Goal: Task Accomplishment & Management: Complete application form

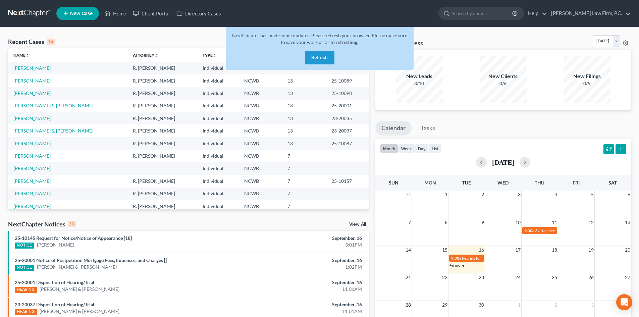
click at [325, 59] on button "Refresh" at bounding box center [320, 57] width 30 height 13
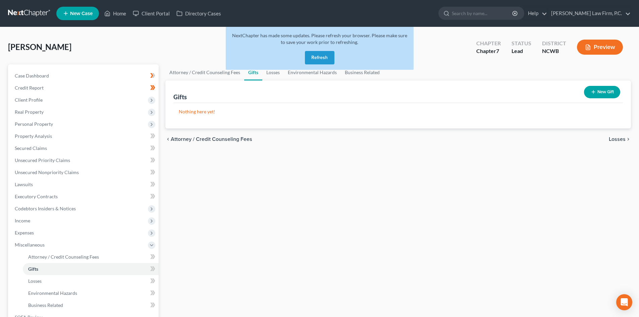
drag, startPoint x: 310, startPoint y: 54, endPoint x: 314, endPoint y: 103, distance: 49.4
click at [311, 55] on button "Refresh" at bounding box center [320, 57] width 30 height 13
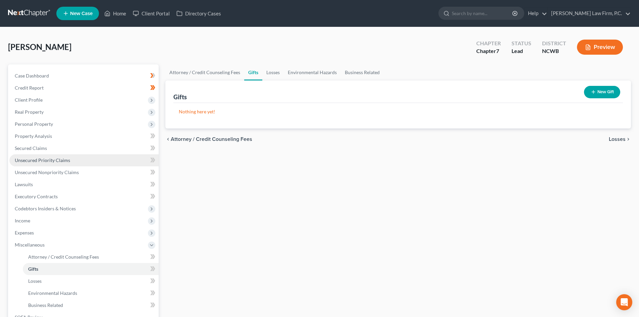
click at [65, 158] on span "Unsecured Priority Claims" at bounding box center [42, 160] width 55 height 6
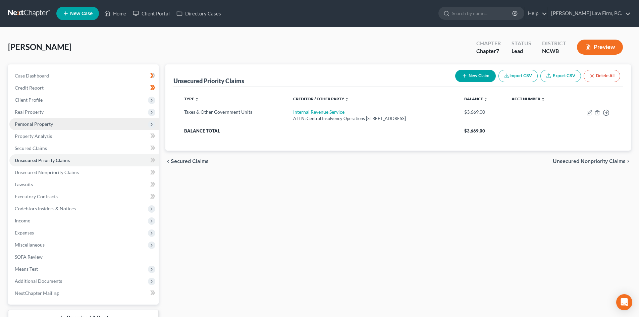
click at [63, 124] on span "Personal Property" at bounding box center [83, 124] width 149 height 12
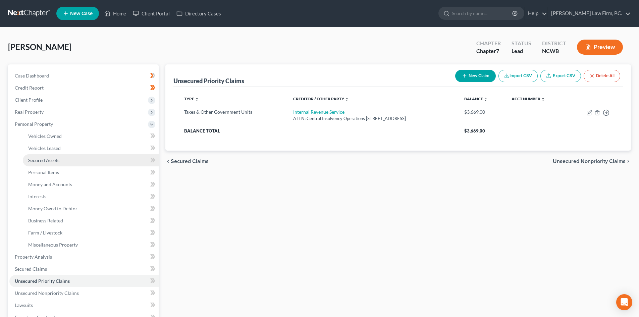
click at [65, 162] on link "Secured Assets" at bounding box center [91, 160] width 136 height 12
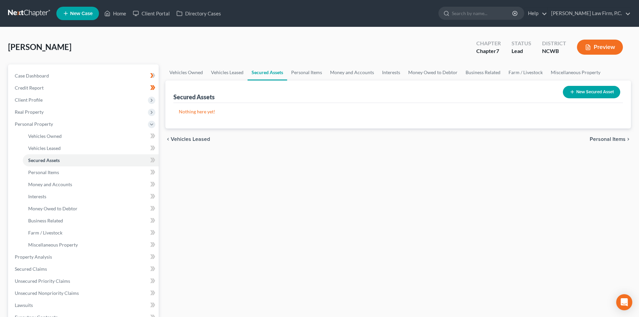
click at [43, 133] on span "Vehicles Owned" at bounding box center [45, 136] width 34 height 6
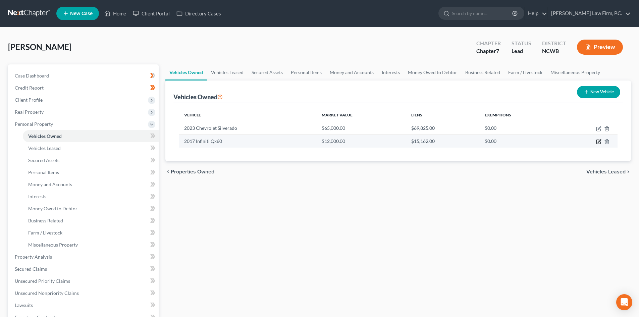
click at [598, 141] on icon "button" at bounding box center [598, 141] width 5 height 5
select select "0"
select select "9"
select select "4"
select select "3"
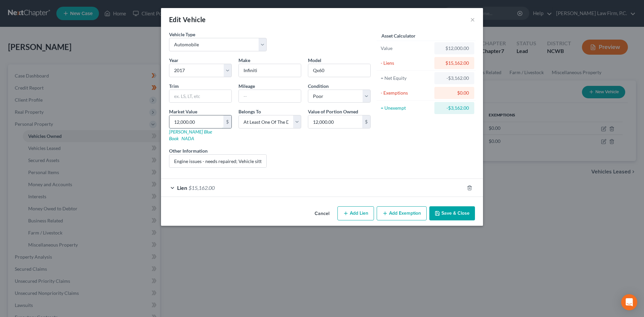
click at [221, 123] on input "12,000.00" at bounding box center [196, 121] width 54 height 13
type input "1"
type input "1.00"
type input "10"
type input "10.00"
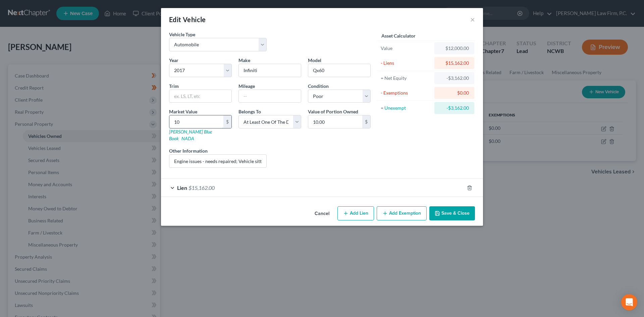
type input "105"
type input "105.00"
type input "1050"
type input "1,050.00"
type input "1,0500"
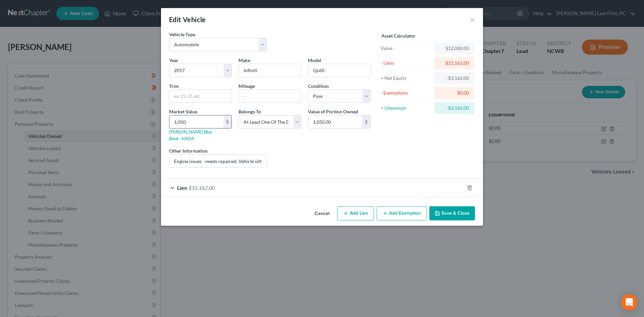
type input "10,500.00"
type input "10,500"
click at [228, 155] on input "Engine issues - needs repaired; Vehicle sitting in repair shop for over a year." at bounding box center [217, 161] width 97 height 13
type input "Engine issues - needs repaired and does not run; Vehicle sitting in repair shop…"
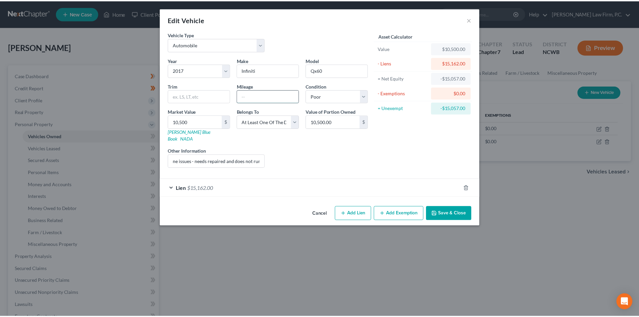
scroll to position [0, 0]
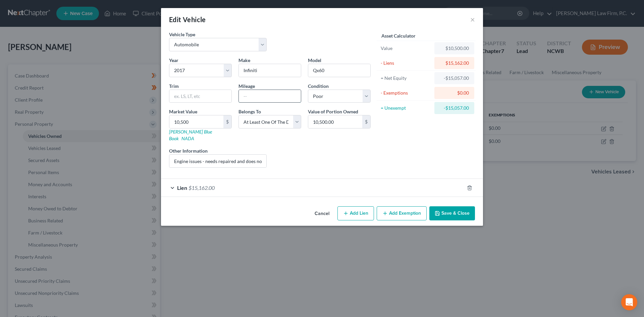
click at [249, 92] on input "text" at bounding box center [270, 96] width 62 height 13
type input "96000"
click at [450, 210] on button "Save & Close" at bounding box center [452, 213] width 46 height 14
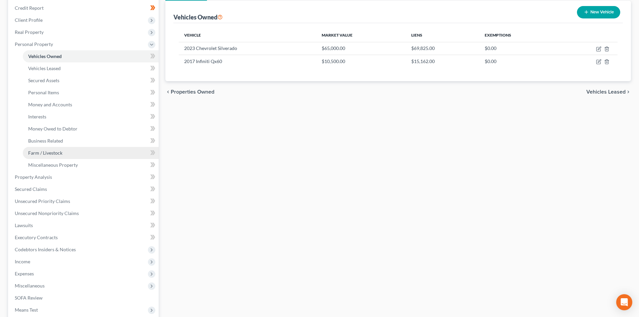
scroll to position [134, 0]
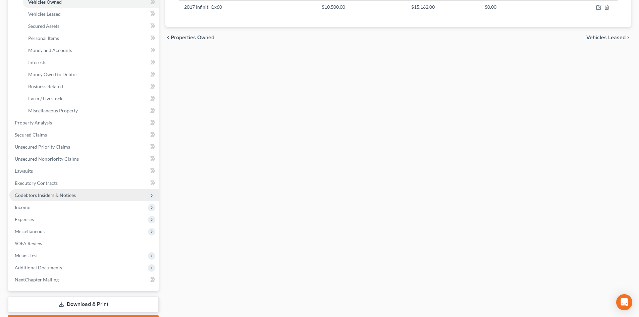
click at [79, 194] on span "Codebtors Insiders & Notices" at bounding box center [83, 195] width 149 height 12
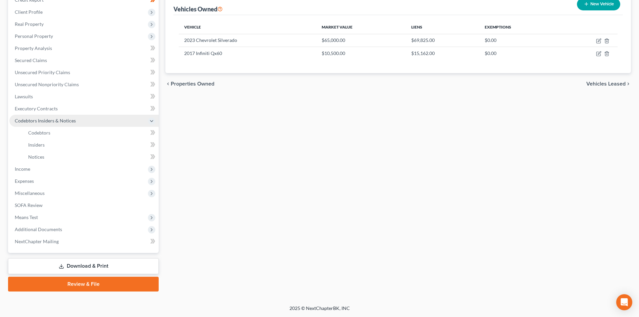
scroll to position [88, 0]
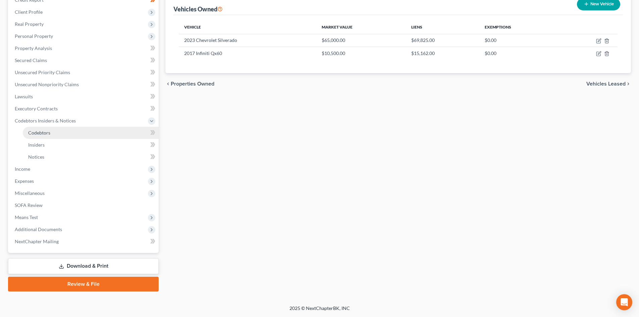
click at [59, 132] on link "Codebtors" at bounding box center [91, 133] width 136 height 12
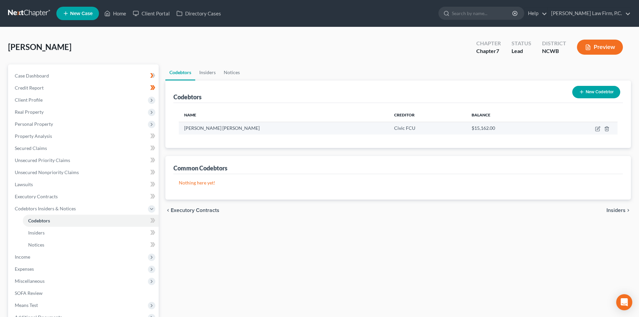
click at [597, 132] on td at bounding box center [584, 128] width 68 height 13
click at [597, 130] on icon "button" at bounding box center [597, 128] width 5 height 5
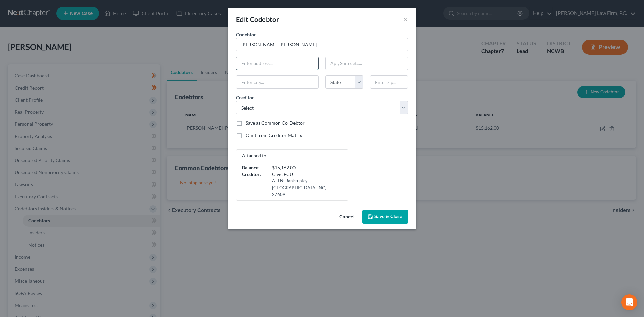
click at [268, 59] on input "text" at bounding box center [277, 63] width 82 height 13
type input "340 Tarheel West"
type input "28906"
type input "Murphy"
select select "28"
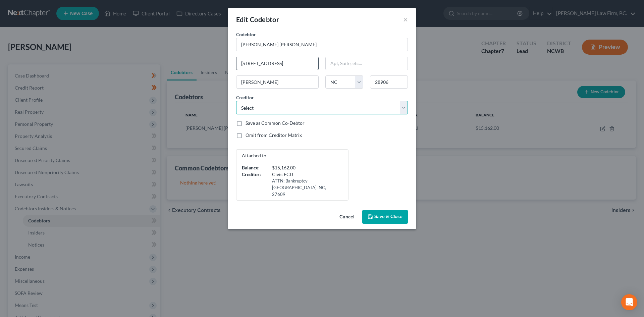
select select "11"
drag, startPoint x: 250, startPoint y: 60, endPoint x: 188, endPoint y: 58, distance: 62.7
click at [187, 58] on div "Edit Codebtor × Codebtor * Brandon William Bailey Codebtor * Brandon William Ba…" at bounding box center [322, 158] width 644 height 317
click at [377, 214] on span "Save & Close" at bounding box center [388, 217] width 28 height 6
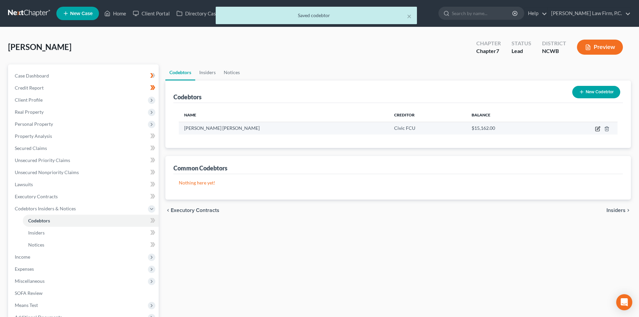
click at [597, 131] on icon "button" at bounding box center [597, 129] width 4 height 4
select select "28"
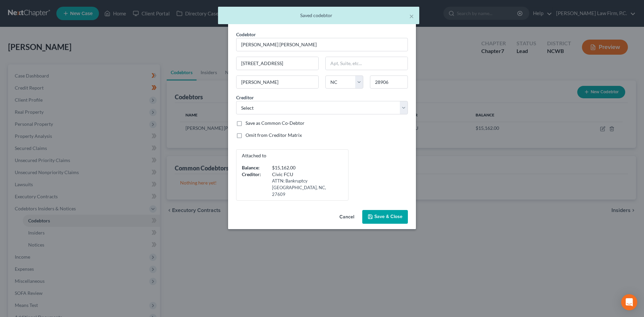
click at [347, 211] on button "Cancel" at bounding box center [346, 217] width 25 height 13
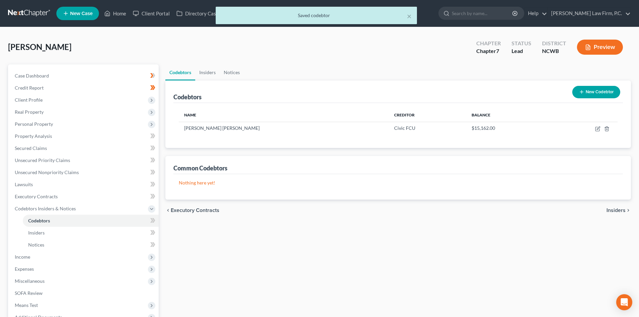
click at [594, 89] on button "New Codebtor" at bounding box center [596, 92] width 48 height 12
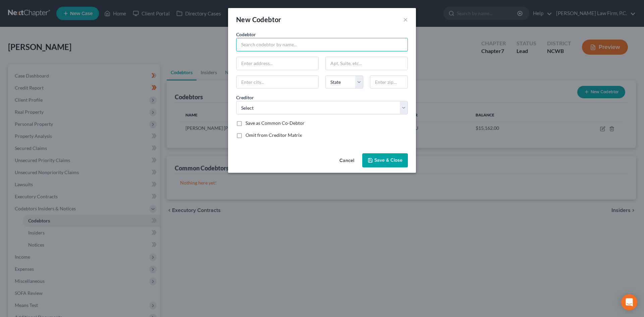
click at [281, 45] on input "text" at bounding box center [322, 44] width 172 height 13
click at [271, 63] on input "text" at bounding box center [277, 63] width 82 height 13
paste input "340 Tarheel West"
type input "340 Tarheel West"
click at [269, 43] on input "text" at bounding box center [322, 44] width 172 height 13
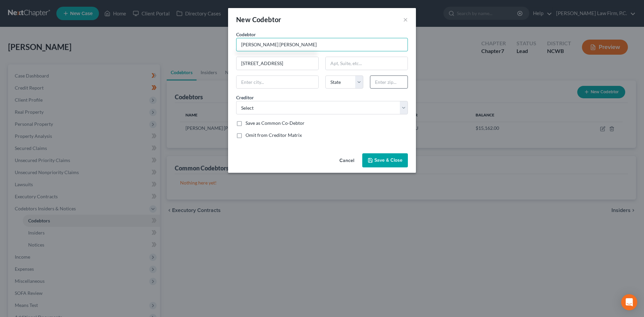
type input "Brandon William Bailey"
click at [381, 82] on input "text" at bounding box center [389, 81] width 38 height 13
type input "28906"
type input "Murphy"
select select "28"
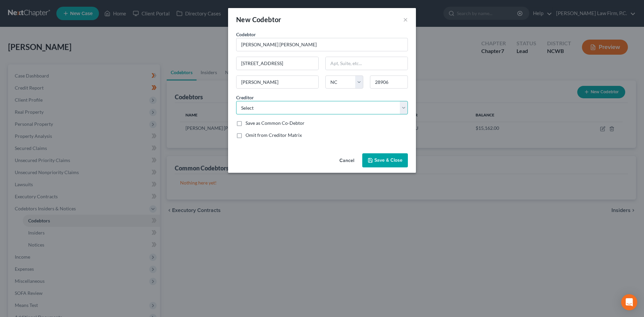
click at [293, 110] on select "Select Internal Revenue Service Emory Decatur Hospital Comenity Bank/Capital/Ac…" at bounding box center [322, 107] width 172 height 13
select select "12"
click at [236, 101] on select "Select Internal Revenue Service Emory Decatur Hospital Comenity Bank/Capital/Ac…" at bounding box center [322, 107] width 172 height 13
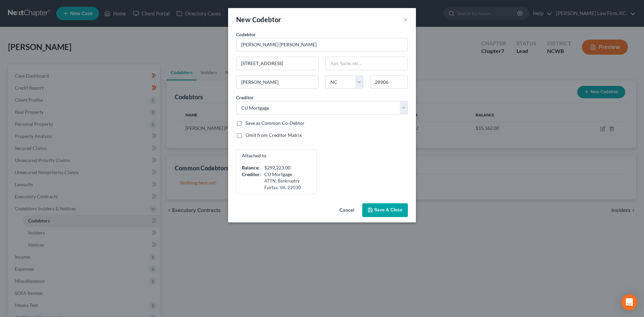
click at [379, 209] on span "Save & Close" at bounding box center [388, 210] width 28 height 6
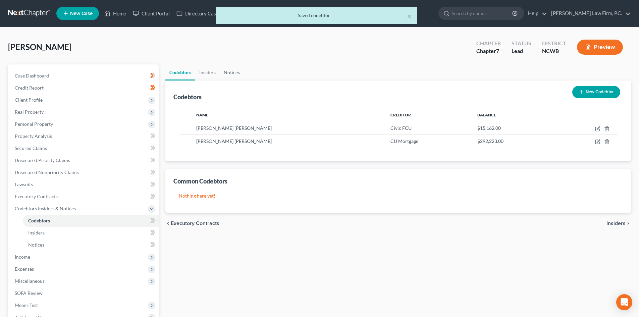
click at [600, 92] on button "New Codebtor" at bounding box center [596, 92] width 48 height 12
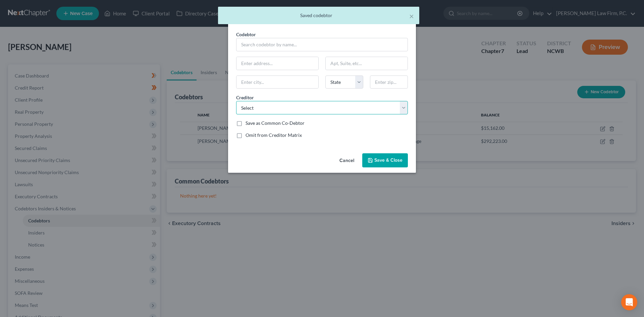
click at [390, 111] on select "Select Internal Revenue Service Emory Decatur Hospital Comenity Bank/Capital/Ac…" at bounding box center [322, 107] width 172 height 13
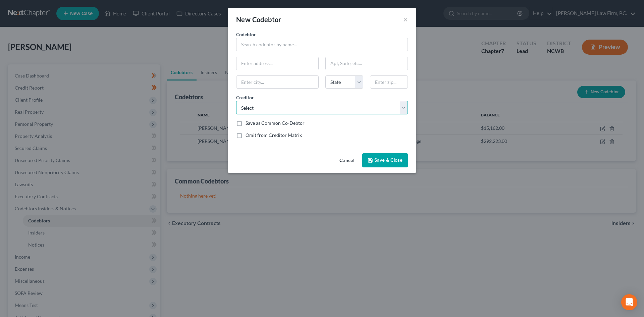
select select "9"
click at [236, 101] on select "Select Internal Revenue Service Emory Decatur Hospital Comenity Bank/Capital/Ac…" at bounding box center [322, 107] width 172 height 13
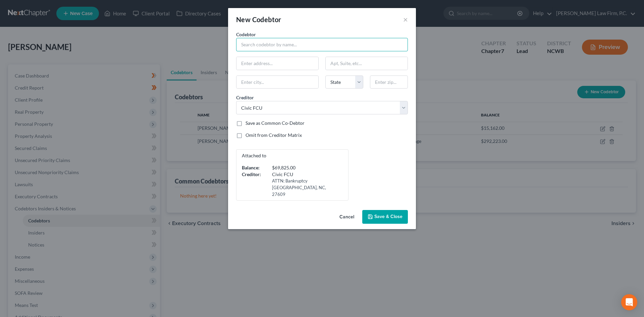
click at [259, 49] on input "text" at bounding box center [322, 44] width 172 height 13
type input "Brandon William Bailey"
paste input "340 Tarheel West"
type input "340 Tarheel West"
click at [382, 82] on input "text" at bounding box center [389, 81] width 38 height 13
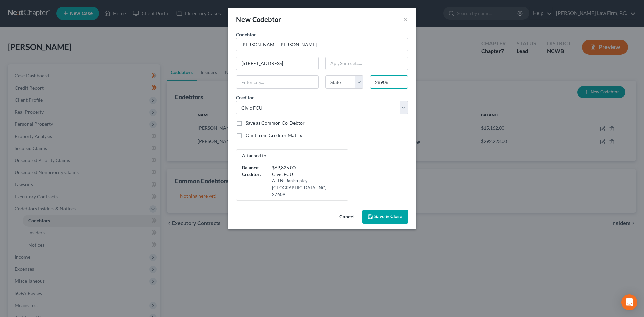
type input "28906"
type input "Murphy"
select select "28"
click at [381, 214] on span "Save & Close" at bounding box center [388, 217] width 28 height 6
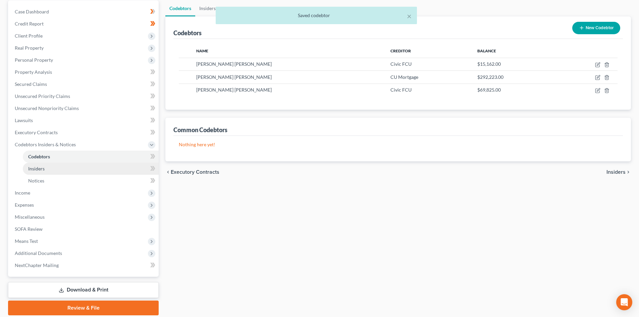
scroll to position [67, 0]
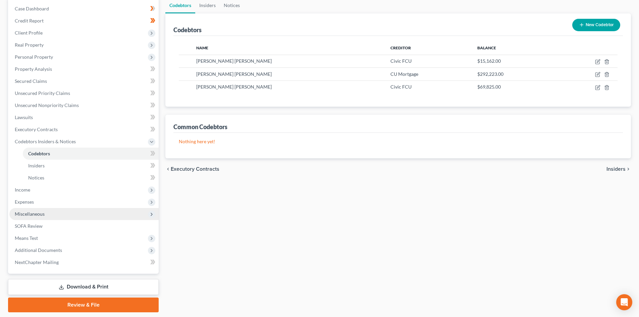
click at [49, 214] on span "Miscellaneous" at bounding box center [83, 214] width 149 height 12
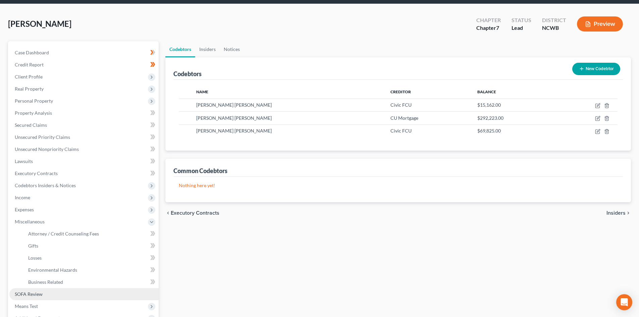
scroll to position [112, 0]
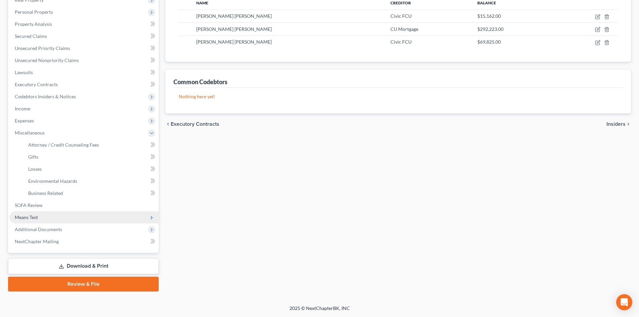
click at [52, 218] on span "Means Test" at bounding box center [83, 217] width 149 height 12
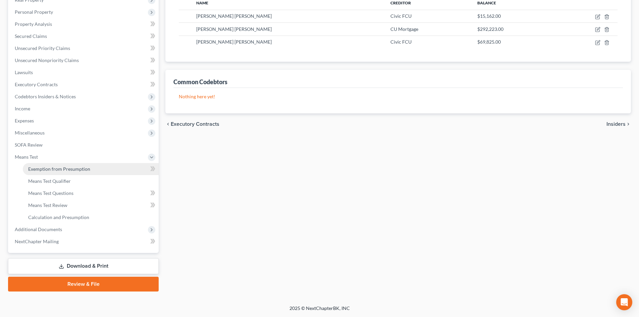
click at [72, 166] on span "Exemption from Presumption" at bounding box center [59, 169] width 62 height 6
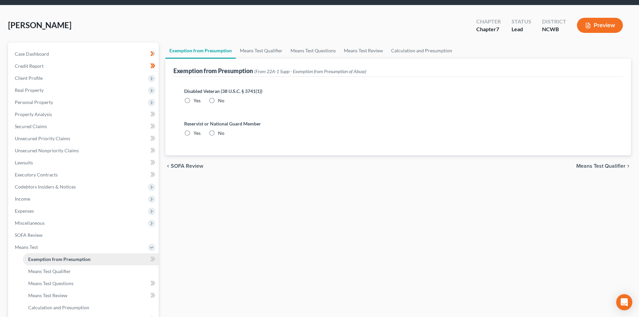
radio input "true"
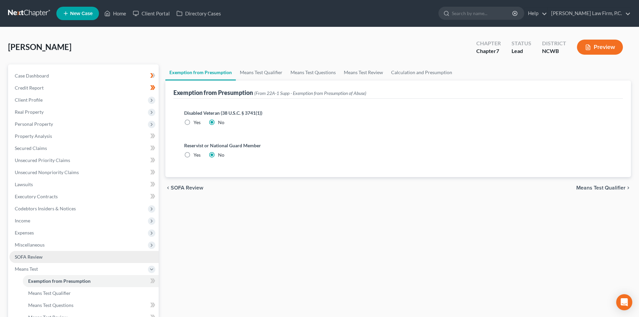
click at [39, 254] on span "SOFA Review" at bounding box center [29, 257] width 28 height 6
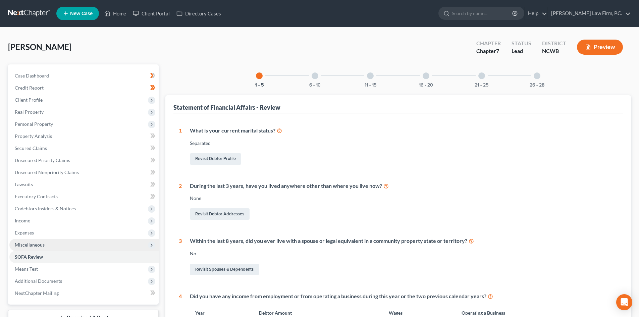
click at [44, 247] on span "Miscellaneous" at bounding box center [83, 245] width 149 height 12
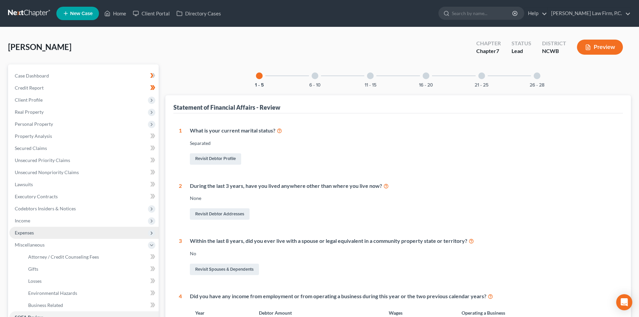
click at [48, 235] on span "Expenses" at bounding box center [83, 233] width 149 height 12
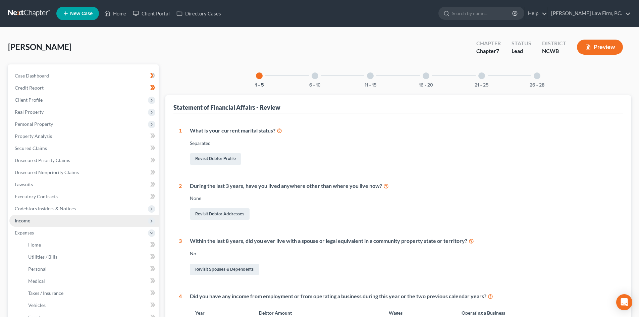
click at [43, 219] on span "Income" at bounding box center [83, 221] width 149 height 12
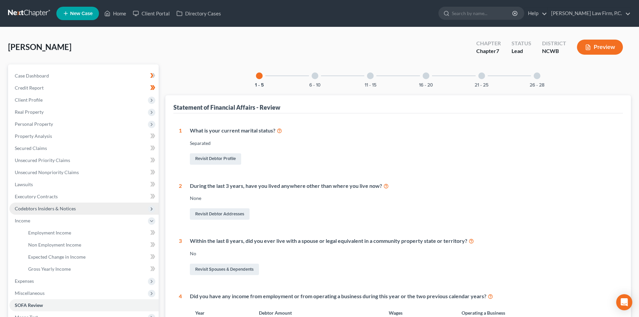
click at [50, 205] on span "Codebtors Insiders & Notices" at bounding box center [83, 209] width 149 height 12
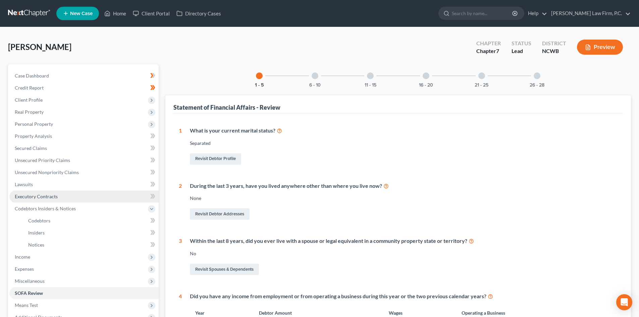
click at [52, 194] on span "Executory Contracts" at bounding box center [36, 196] width 43 height 6
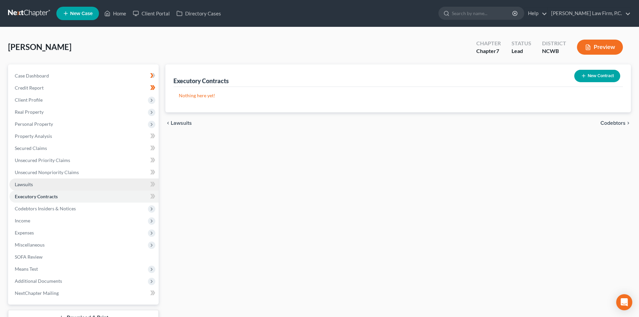
click at [49, 182] on link "Lawsuits" at bounding box center [83, 184] width 149 height 12
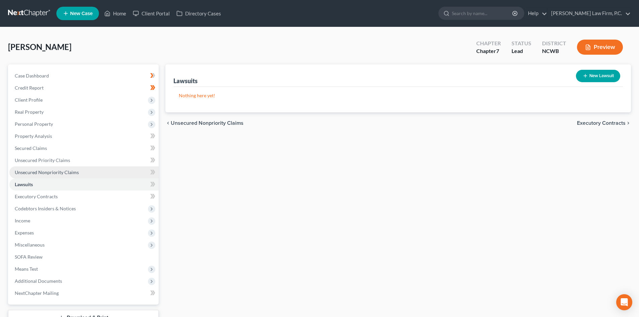
click at [60, 170] on span "Unsecured Nonpriority Claims" at bounding box center [47, 172] width 64 height 6
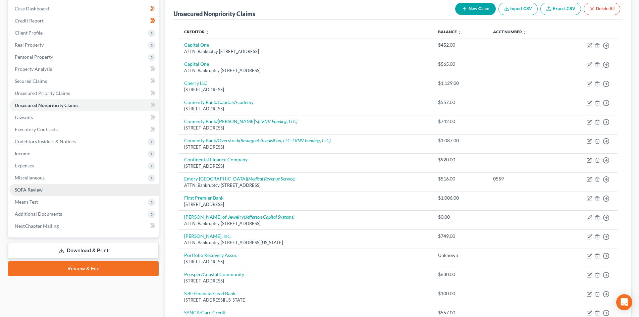
click at [27, 190] on span "SOFA Review" at bounding box center [29, 190] width 28 height 6
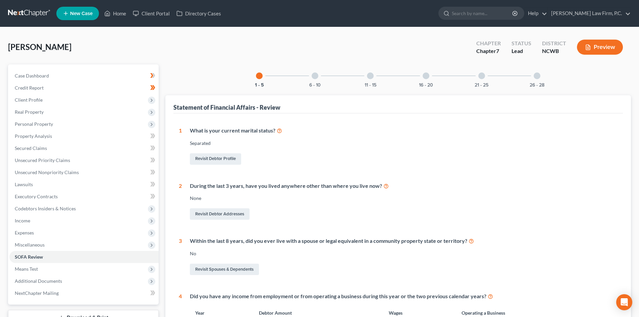
click at [427, 76] on div at bounding box center [425, 75] width 7 height 7
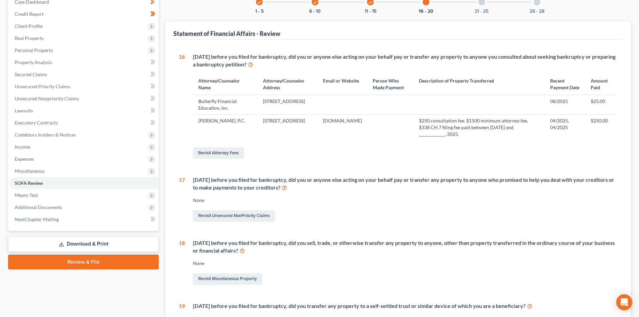
scroll to position [63, 0]
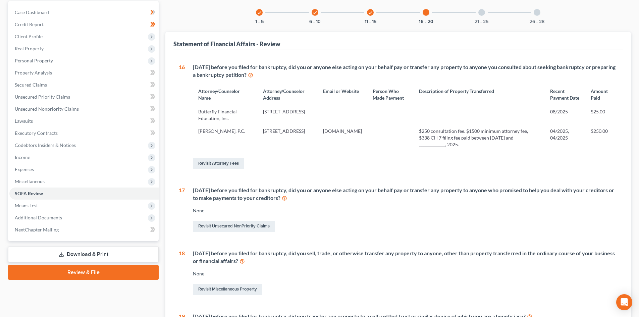
click at [480, 11] on div at bounding box center [481, 12] width 7 height 7
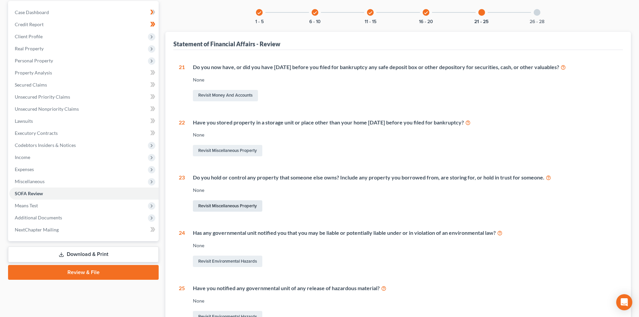
click at [238, 209] on link "Revisit Miscellaneous Property" at bounding box center [227, 205] width 69 height 11
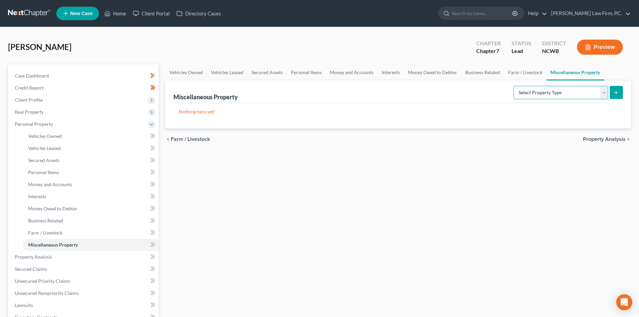
click at [604, 93] on select "Select Property Type Assigned for Creditor Benefit Within 1 Year Holding for An…" at bounding box center [560, 92] width 95 height 13
click at [601, 93] on select "Select Property Type Assigned for Creditor Benefit Within 1 Year Holding for An…" at bounding box center [560, 92] width 95 height 13
select select "holding_for_another"
click at [513, 86] on select "Select Property Type Assigned for Creditor Benefit Within 1 Year Holding for An…" at bounding box center [560, 92] width 95 height 13
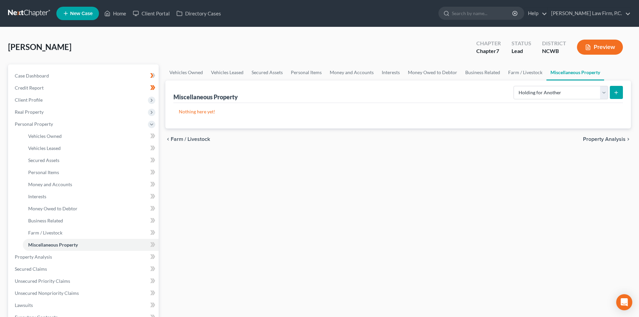
click at [616, 92] on icon "submit" at bounding box center [615, 92] width 5 height 5
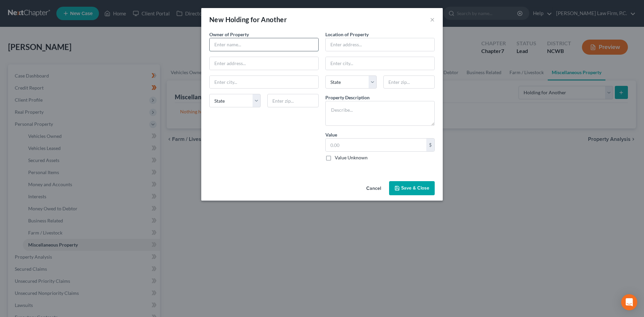
click at [256, 38] on input "text" at bounding box center [264, 44] width 109 height 13
type input "Brandon Wiliam Bailey"
paste input "https://www.justice.gov/ust/list-credit-counseling-agencies-approved-pursuant-1…"
type input "https://www.justice.gov/ust/list-credit-counseling-agencies-approved-pursuant-1…"
click at [281, 66] on input "370 Tar" at bounding box center [264, 63] width 109 height 13
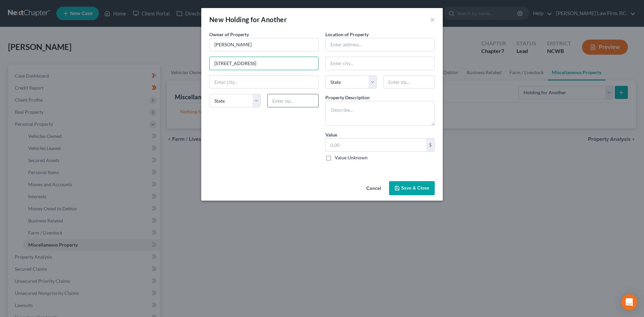
type input "370 Tarheel West Drive"
click at [288, 104] on input "text" at bounding box center [292, 100] width 51 height 13
type input "28906"
type input "Murphy"
select select "28"
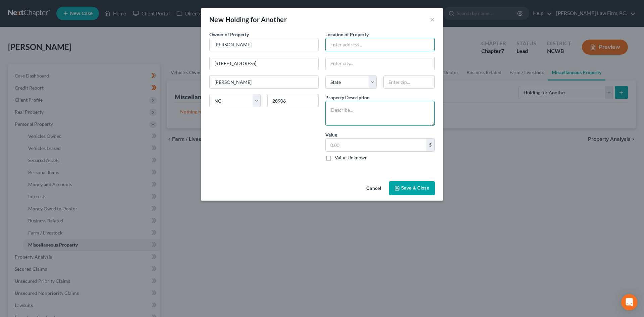
click at [348, 111] on textarea at bounding box center [379, 113] width 109 height 25
type textarea "_____ Jeep"
click at [397, 81] on input "text" at bounding box center [408, 81] width 51 height 13
click at [384, 46] on input "text" at bounding box center [380, 44] width 109 height 13
type input "428 Hall Cove Road"
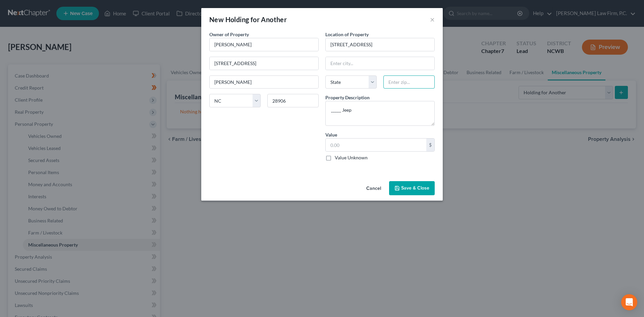
click at [395, 79] on input "text" at bounding box center [408, 81] width 51 height 13
type input "28909"
type input "Warne"
select select "28"
click at [408, 191] on button "Save & Close" at bounding box center [412, 188] width 46 height 14
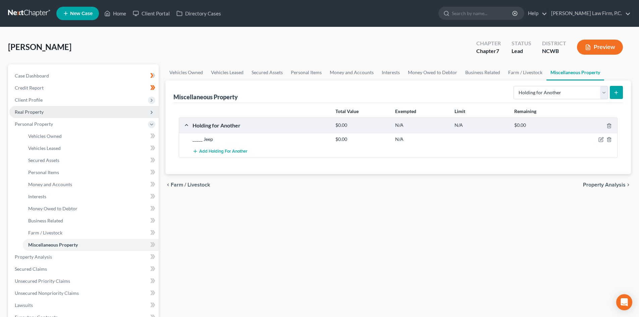
click at [47, 109] on span "Real Property" at bounding box center [83, 112] width 149 height 12
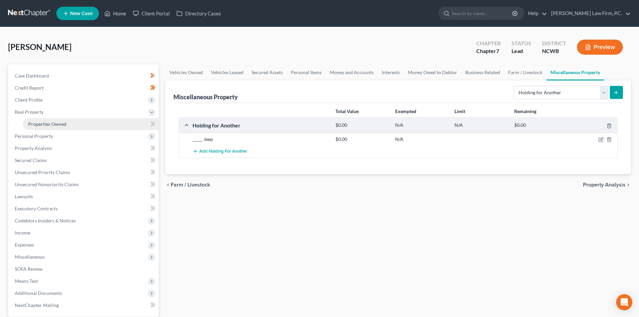
click at [50, 120] on link "Properties Owned" at bounding box center [91, 124] width 136 height 12
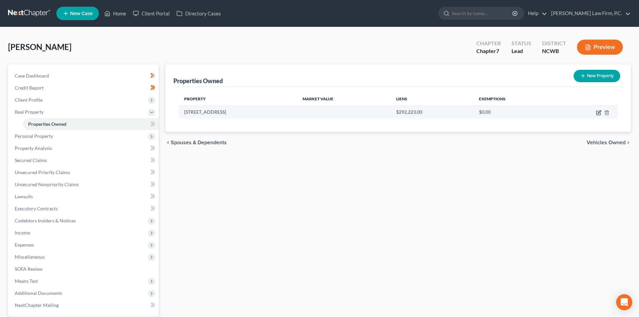
click at [597, 113] on icon "button" at bounding box center [598, 112] width 5 height 5
select select "28"
select select "3"
select select "1"
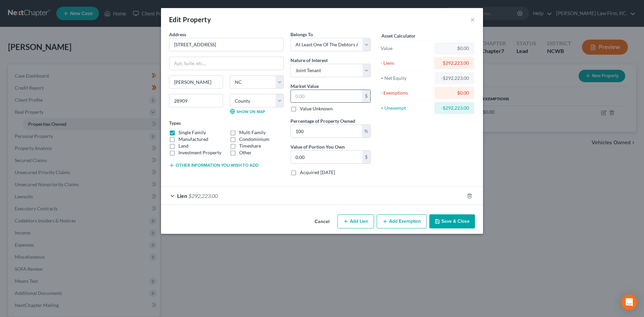
click at [322, 90] on input "text" at bounding box center [326, 96] width 71 height 13
type input "3"
type input "3.00"
type input "39"
type input "39.00"
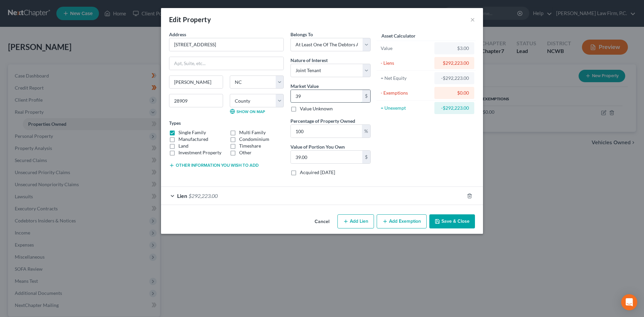
type input "393"
type input "393.00"
type input "3935"
type input "3,935.00"
type input "3,9350"
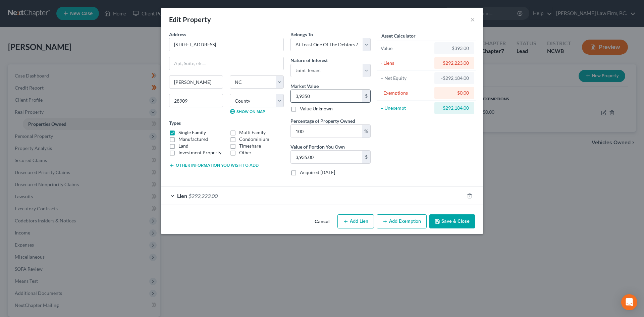
type input "39,350.00"
type input "39,3500"
type input "393,500.00"
type input "393,500"
click at [300, 169] on label "Acquired within 1,215 days" at bounding box center [317, 172] width 35 height 7
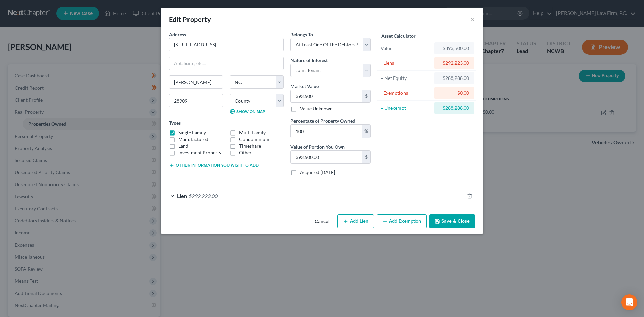
click at [302, 169] on input "Acquired within 1,215 days" at bounding box center [304, 171] width 4 height 4
checkbox input "true"
click at [192, 165] on button "Other information you wish to add" at bounding box center [214, 165] width 90 height 5
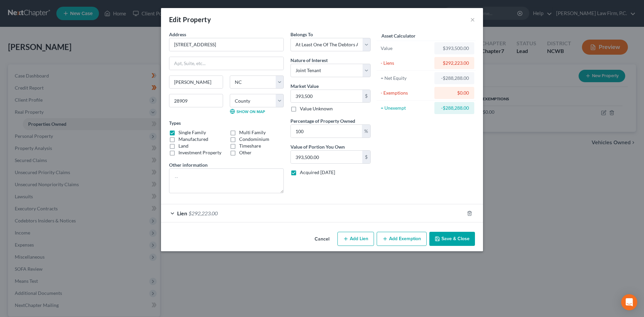
click at [174, 213] on div "Lien $292,223.00" at bounding box center [312, 213] width 303 height 18
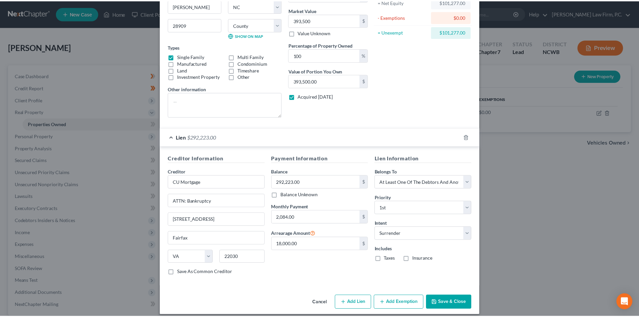
scroll to position [82, 0]
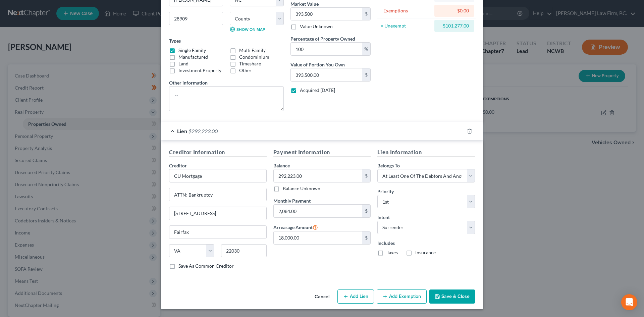
drag, startPoint x: 378, startPoint y: 252, endPoint x: 400, endPoint y: 257, distance: 22.8
click at [387, 253] on label "Taxes" at bounding box center [392, 252] width 11 height 7
click at [389, 253] on input "Taxes" at bounding box center [391, 251] width 4 height 4
checkbox input "true"
click at [415, 253] on label "Insurance" at bounding box center [425, 252] width 20 height 7
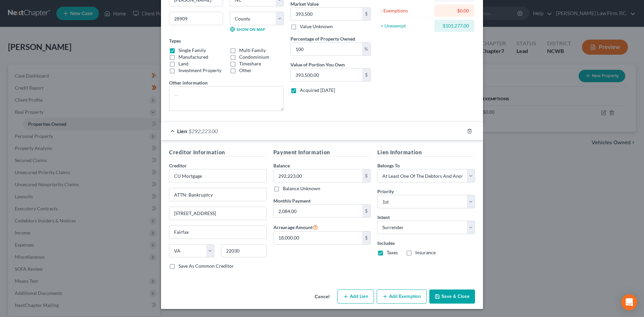
click at [418, 253] on input "Insurance" at bounding box center [420, 251] width 4 height 4
checkbox input "true"
click at [445, 299] on button "Save & Close" at bounding box center [452, 296] width 46 height 14
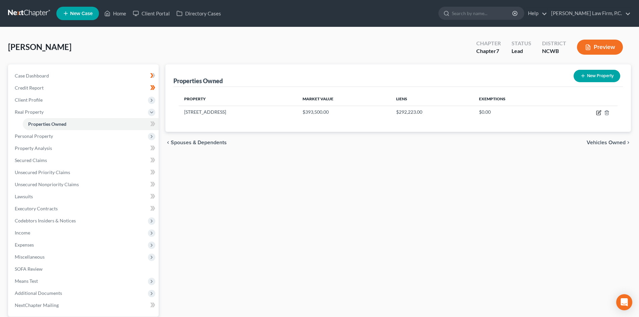
drag, startPoint x: 597, startPoint y: 114, endPoint x: 464, endPoint y: 142, distance: 136.3
click at [595, 114] on td at bounding box center [587, 112] width 60 height 13
click at [599, 112] on icon "button" at bounding box center [598, 112] width 5 height 5
select select "28"
select select "3"
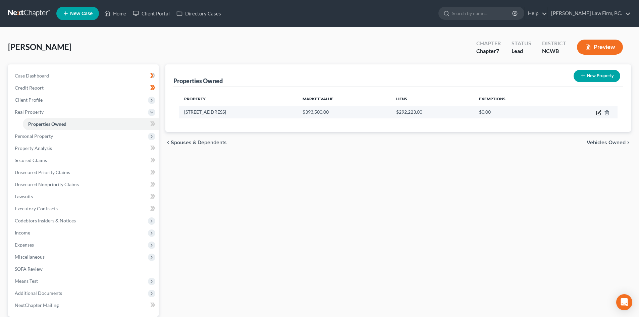
select select "1"
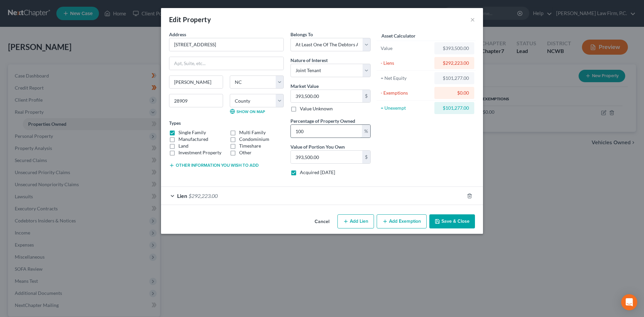
drag, startPoint x: 344, startPoint y: 131, endPoint x: 291, endPoint y: 125, distance: 53.3
click at [291, 125] on input "100" at bounding box center [326, 131] width 71 height 13
type input "5"
type input "19,675.00"
type input "50"
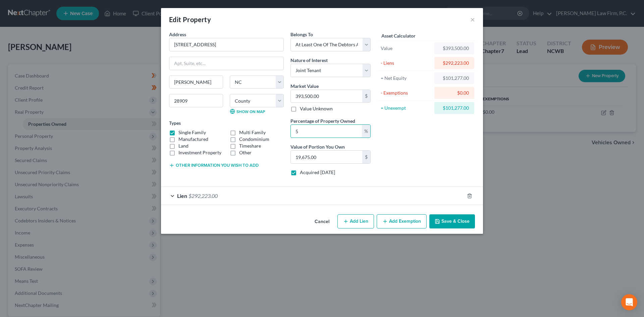
type input "196,750.00"
type input "50"
click at [451, 216] on button "Save & Close" at bounding box center [452, 221] width 46 height 14
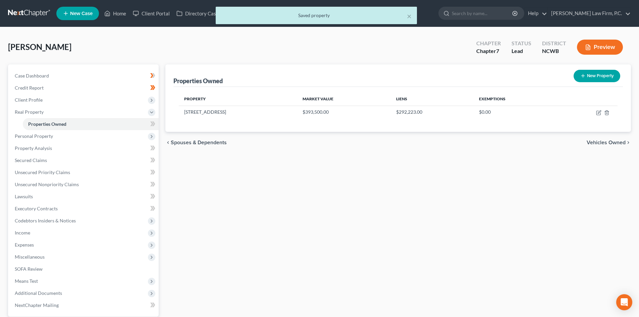
click at [587, 49] on icon "button" at bounding box center [588, 47] width 6 height 6
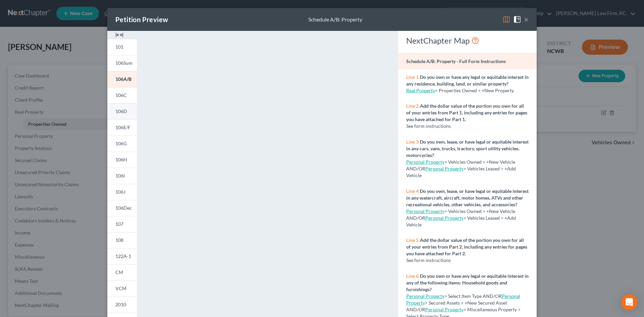
click at [121, 108] on span "106D" at bounding box center [121, 111] width 12 height 6
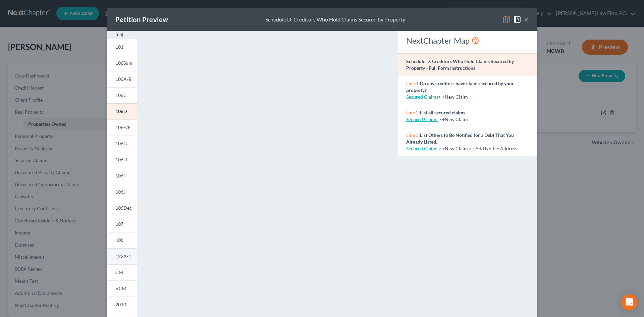
click at [124, 253] on link "122A-1" at bounding box center [122, 256] width 30 height 16
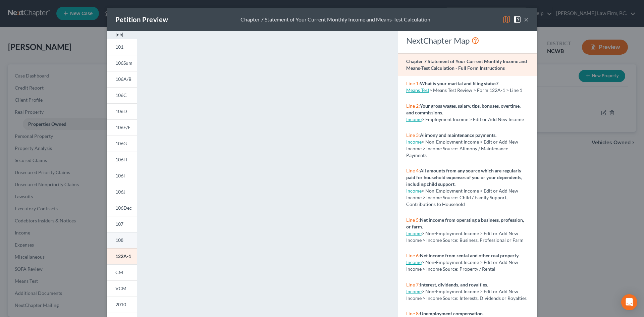
click at [122, 236] on link "108" at bounding box center [122, 240] width 30 height 16
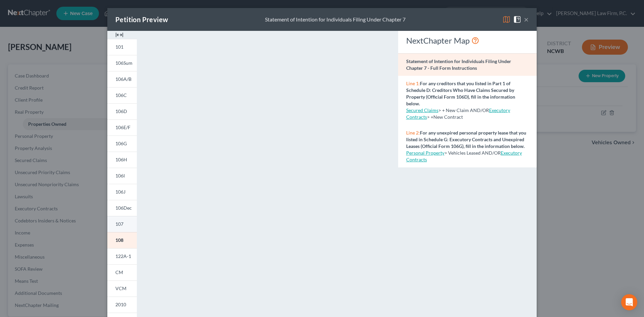
click at [115, 221] on span "107" at bounding box center [119, 224] width 8 height 6
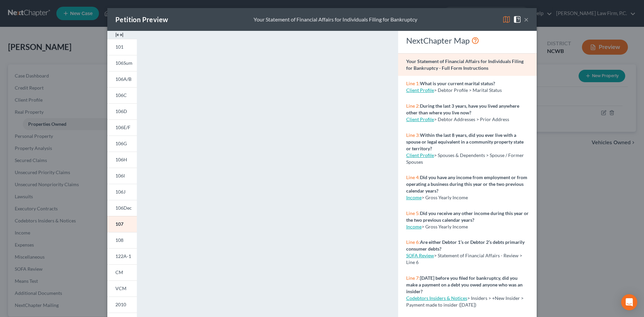
drag, startPoint x: 524, startPoint y: 19, endPoint x: 518, endPoint y: 19, distance: 6.4
click at [524, 19] on button "×" at bounding box center [526, 19] width 5 height 8
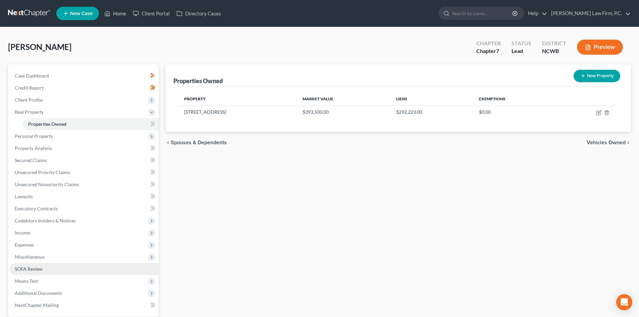
click at [43, 268] on link "SOFA Review" at bounding box center [83, 269] width 149 height 12
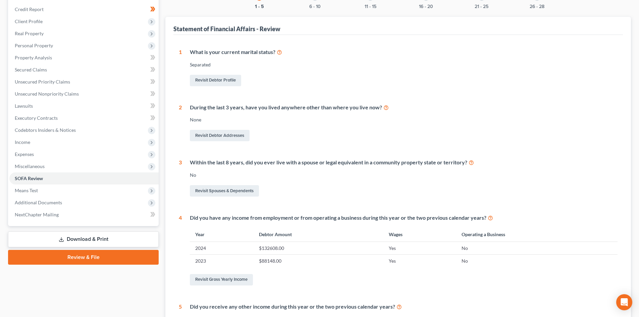
scroll to position [101, 0]
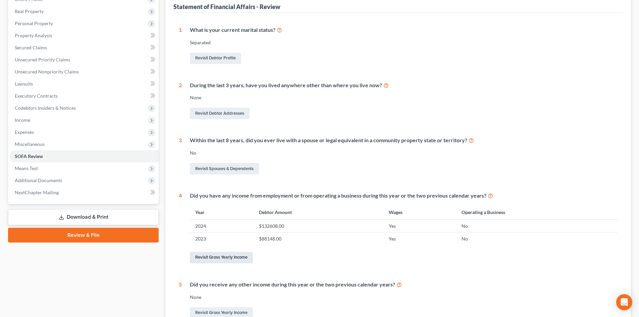
click at [212, 253] on link "Revisit Gross Yearly Income" at bounding box center [221, 257] width 63 height 11
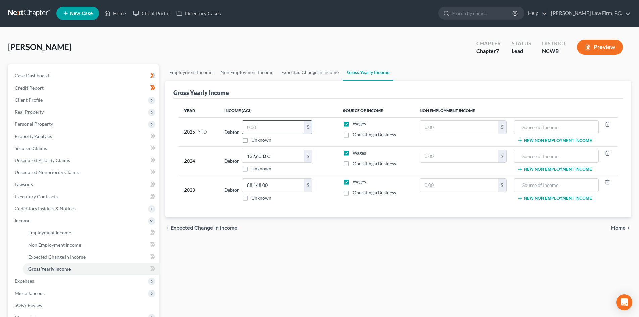
click at [264, 129] on input "text" at bounding box center [273, 127] width 62 height 13
type input "82,124.32"
click at [294, 209] on div "Year Income (AGI) Source of Income Non Employment Income 2025 YTD Debtor 82,124…" at bounding box center [397, 158] width 449 height 119
click at [29, 181] on span "Lawsuits" at bounding box center [24, 184] width 18 height 6
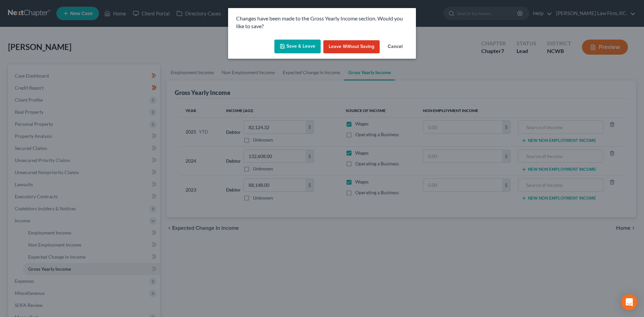
click at [302, 44] on button "Save & Leave" at bounding box center [297, 47] width 46 height 14
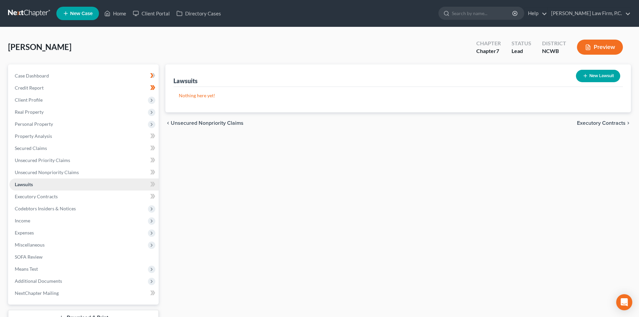
click at [59, 186] on link "Lawsuits" at bounding box center [83, 184] width 149 height 12
click at [53, 180] on link "Lawsuits" at bounding box center [83, 184] width 149 height 12
click at [52, 166] on ul "Case Dashboard Payments Invoices Payments Payments Credit Report Client Profile" at bounding box center [83, 184] width 149 height 229
click at [52, 166] on link "Unsecured Nonpriority Claims" at bounding box center [83, 172] width 149 height 12
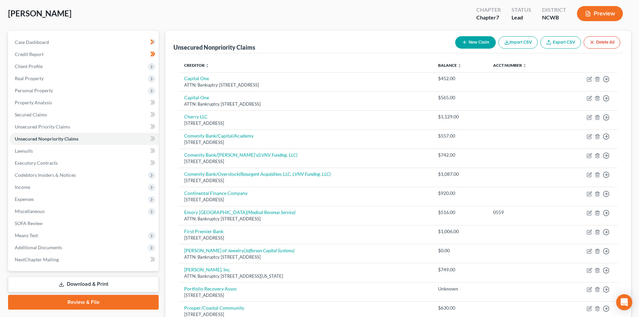
scroll to position [33, 0]
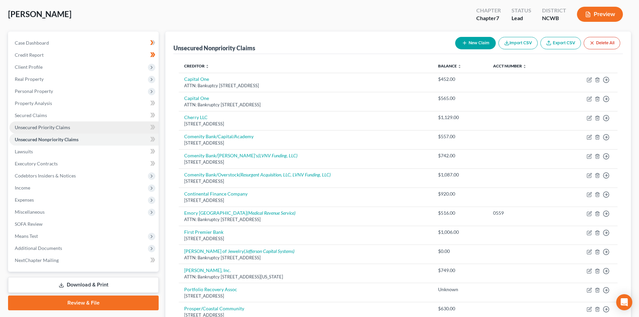
click at [55, 126] on span "Unsecured Priority Claims" at bounding box center [42, 127] width 55 height 6
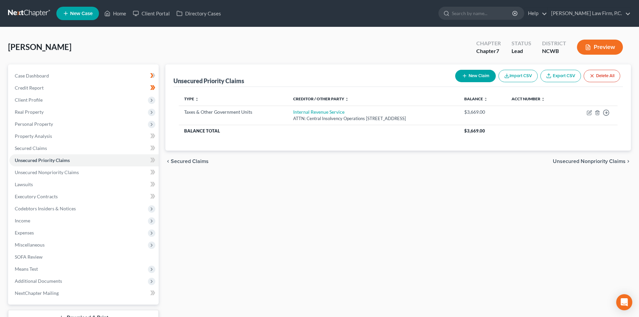
click at [470, 76] on button "New Claim" at bounding box center [475, 76] width 41 height 12
select select "0"
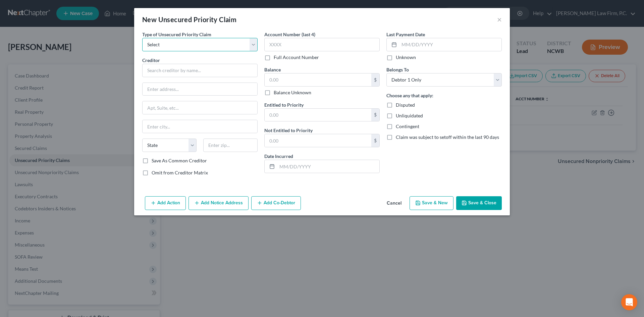
click at [175, 42] on select "Select Taxes & Other Government Units Domestic Support Obligations Extensions o…" at bounding box center [199, 44] width 115 height 13
select select "0"
click at [142, 38] on select "Select Taxes & Other Government Units Domestic Support Obligations Extensions o…" at bounding box center [199, 44] width 115 height 13
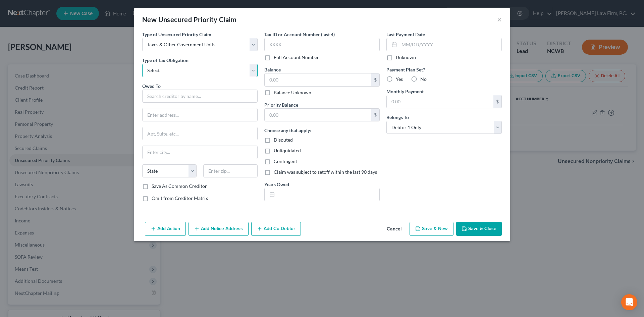
click at [175, 70] on select "Select Federal City State Franchise Tax Board Other" at bounding box center [199, 70] width 115 height 13
click at [142, 64] on select "Select Federal City State Franchise Tax Board Other" at bounding box center [199, 70] width 115 height 13
type input "Georgia Department of Revenue"
type input "PO Box 740339"
type input "30374"
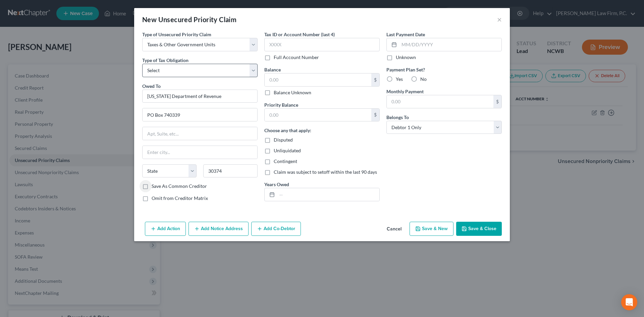
type input "Atlanta"
select select "10"
drag, startPoint x: 154, startPoint y: 185, endPoint x: 199, endPoint y: 195, distance: 46.1
click at [155, 185] on label "Save As Common Creditor" at bounding box center [179, 186] width 55 height 7
click at [155, 185] on input "Save As Common Creditor" at bounding box center [156, 185] width 4 height 4
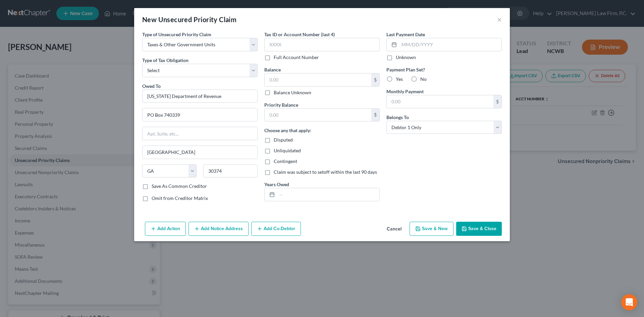
checkbox input "true"
click at [314, 190] on input "text" at bounding box center [328, 194] width 102 height 13
type input "TY 2024"
click at [294, 81] on input "text" at bounding box center [318, 79] width 107 height 13
type input "710"
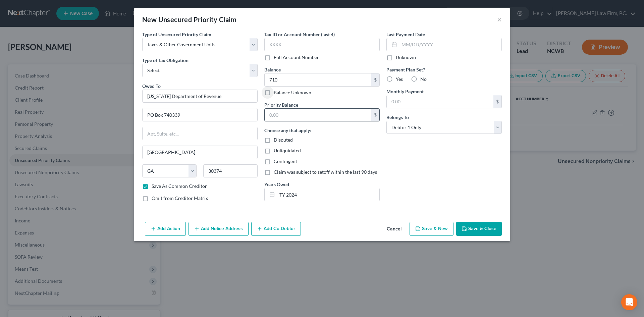
click at [294, 108] on div "Priority Balance $" at bounding box center [321, 111] width 115 height 20
click at [294, 119] on input "text" at bounding box center [318, 115] width 107 height 13
type input "710.00"
click at [323, 81] on input "710" at bounding box center [318, 79] width 107 height 13
type input "710.00"
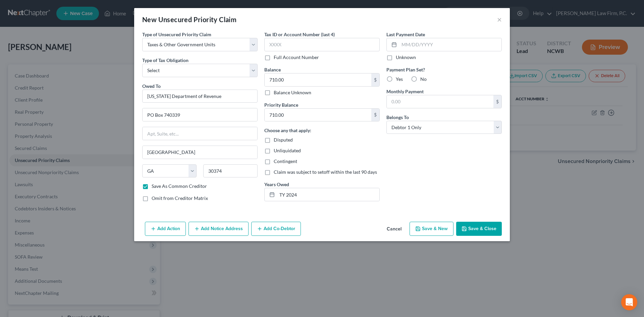
click at [478, 230] on button "Save & Close" at bounding box center [479, 229] width 46 height 14
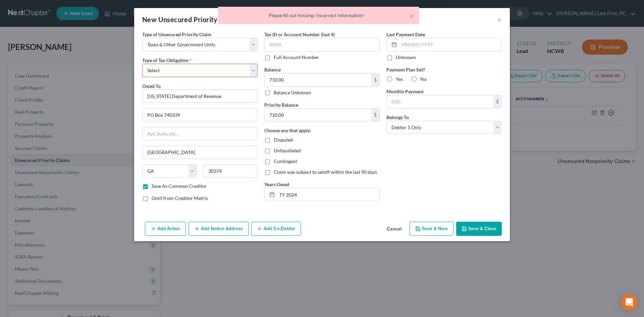
click at [195, 71] on select "Select Federal City State Franchise Tax Board Other" at bounding box center [199, 70] width 115 height 13
select select "2"
click at [142, 64] on select "Select Federal City State Franchise Tax Board Other" at bounding box center [199, 70] width 115 height 13
click at [477, 223] on button "Save & Close" at bounding box center [479, 229] width 46 height 14
checkbox input "false"
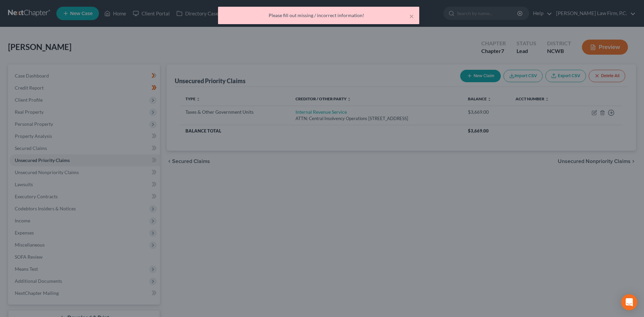
type input "0.00"
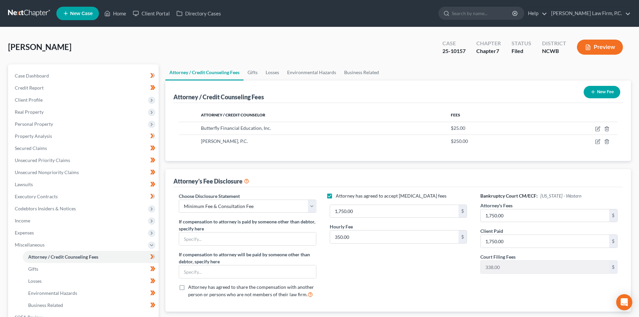
select select "2"
click at [117, 11] on link "Home" at bounding box center [115, 13] width 29 height 12
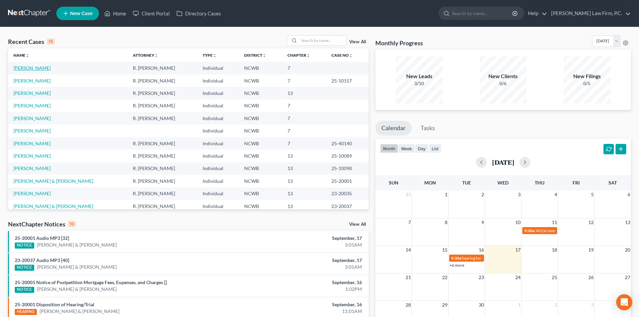
click at [33, 68] on link "[PERSON_NAME]" at bounding box center [31, 68] width 37 height 6
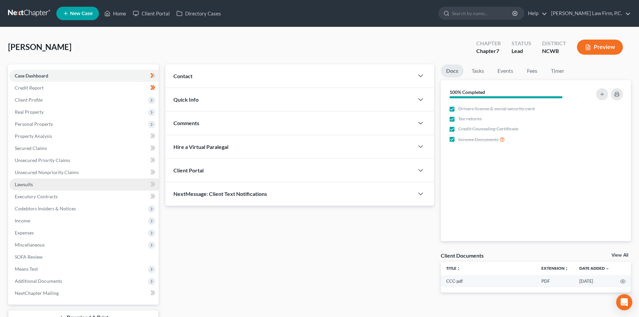
click at [38, 186] on link "Lawsuits" at bounding box center [83, 184] width 149 height 12
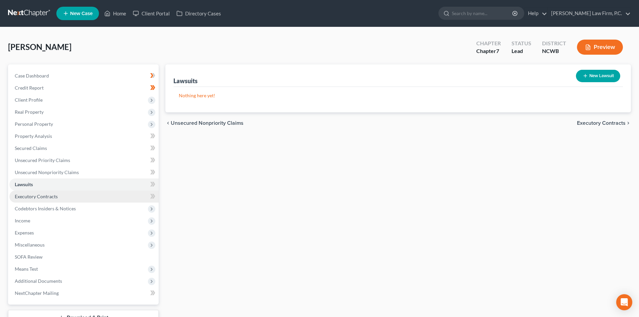
click at [43, 196] on span "Executory Contracts" at bounding box center [36, 196] width 43 height 6
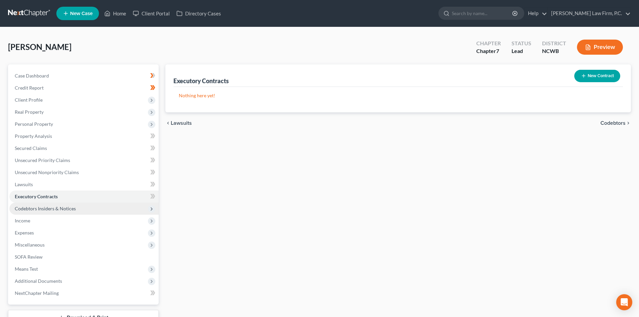
click at [40, 207] on span "Codebtors Insiders & Notices" at bounding box center [45, 209] width 61 height 6
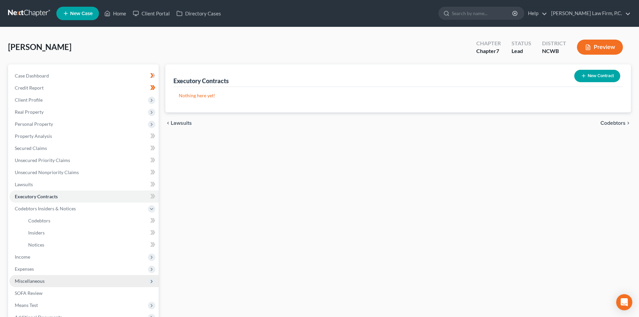
click at [39, 282] on span "Miscellaneous" at bounding box center [30, 281] width 30 height 6
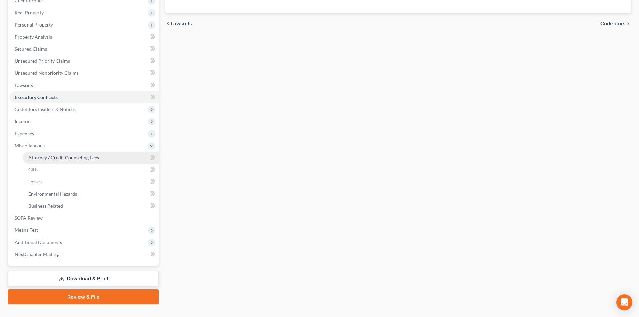
scroll to position [101, 0]
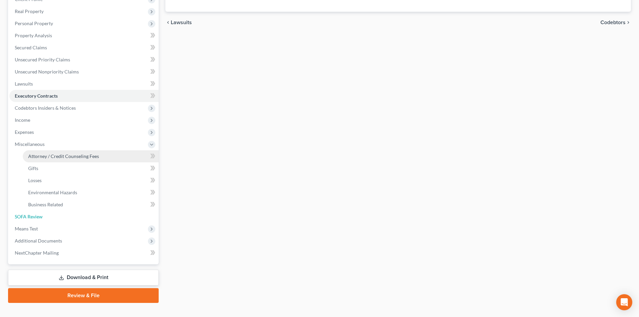
click at [42, 214] on span "SOFA Review" at bounding box center [29, 217] width 28 height 6
